Goal: Transaction & Acquisition: Purchase product/service

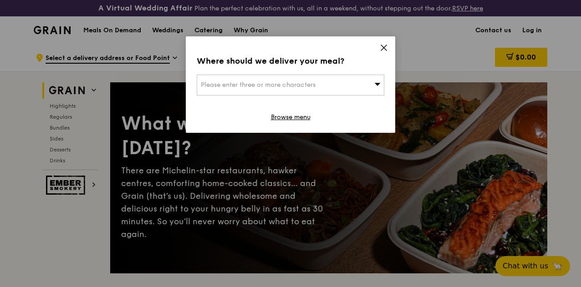
click at [386, 47] on icon at bounding box center [384, 48] width 8 height 8
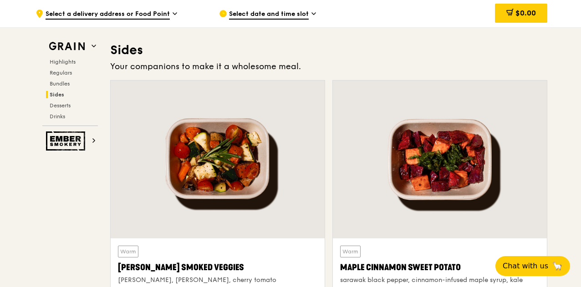
scroll to position [2141, 0]
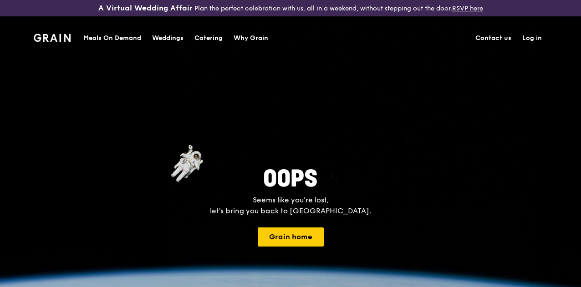
click at [116, 39] on h1 "Meals On Demand" at bounding box center [112, 38] width 58 height 9
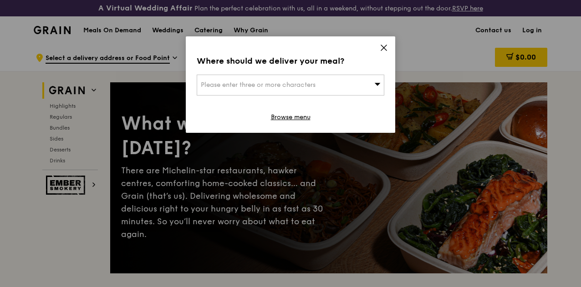
click at [382, 46] on icon at bounding box center [383, 47] width 5 height 5
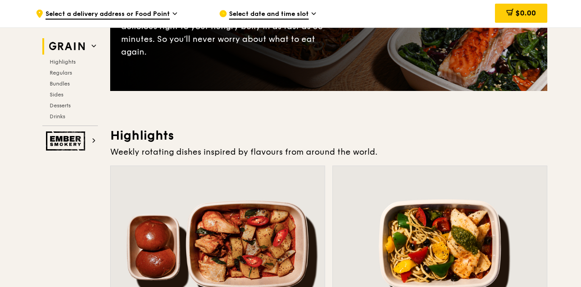
scroll to position [364, 0]
